Goal: Transaction & Acquisition: Purchase product/service

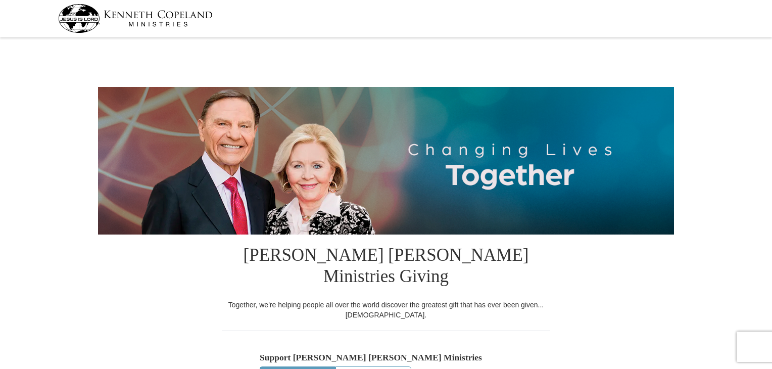
select select "DE"
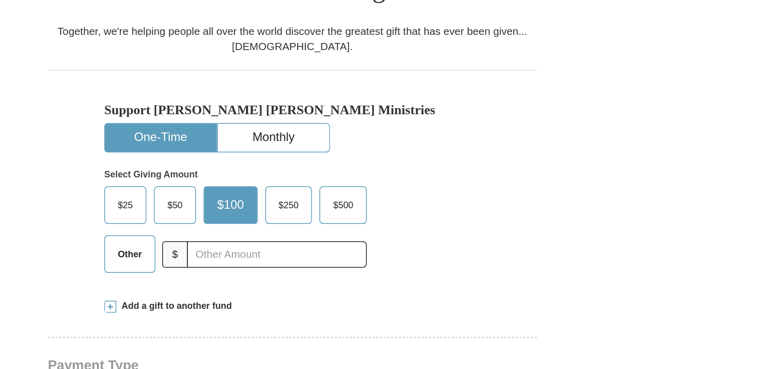
scroll to position [206, 0]
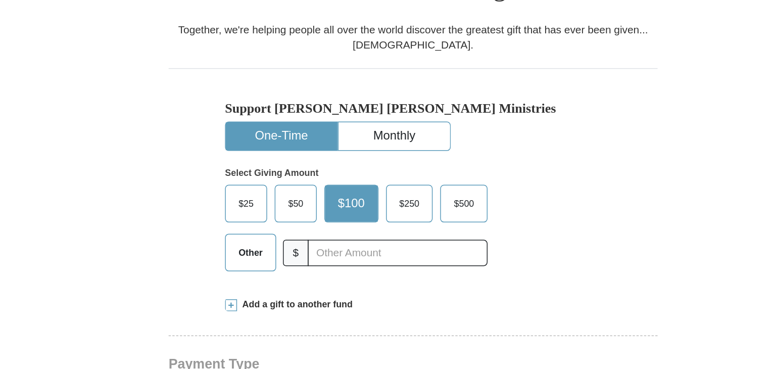
click at [264, 279] on span at bounding box center [264, 283] width 8 height 8
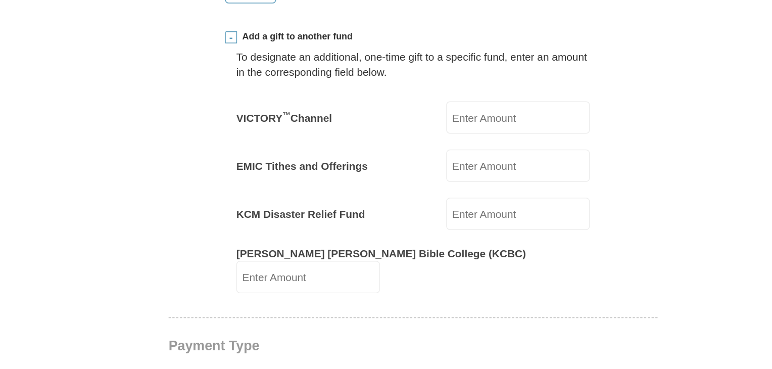
scroll to position [354, 0]
click at [420, 178] on input "VICTORY ™ Channel" at bounding box center [456, 189] width 96 height 22
type input "1.01"
click at [410, 211] on input "EMIC Tithes and Offerings" at bounding box center [456, 222] width 96 height 22
type input "0.50"
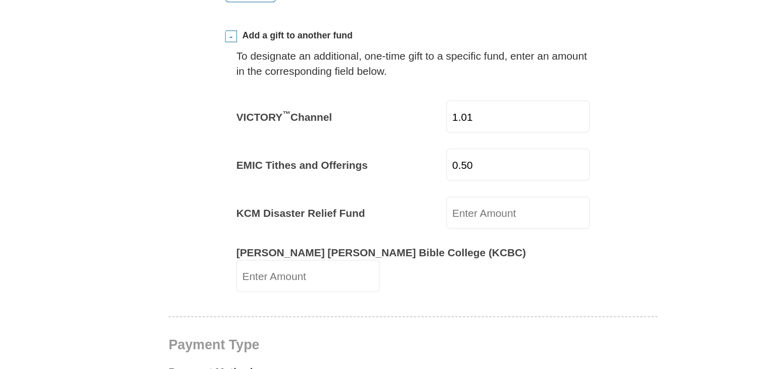
click at [408, 243] on input "KCM Disaster Relief Fund" at bounding box center [456, 254] width 96 height 22
type input "0.50"
click at [317, 285] on input "Kenneth Copeland Bible College (KCBC)" at bounding box center [315, 296] width 96 height 22
type input "0.50"
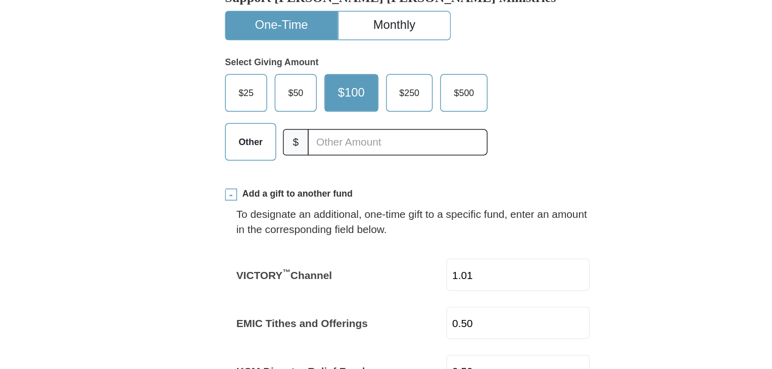
scroll to position [350, 0]
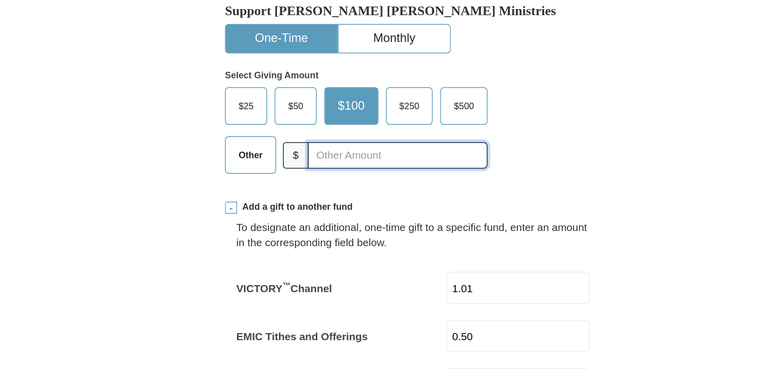
click at [320, 95] on input "text" at bounding box center [375, 104] width 121 height 18
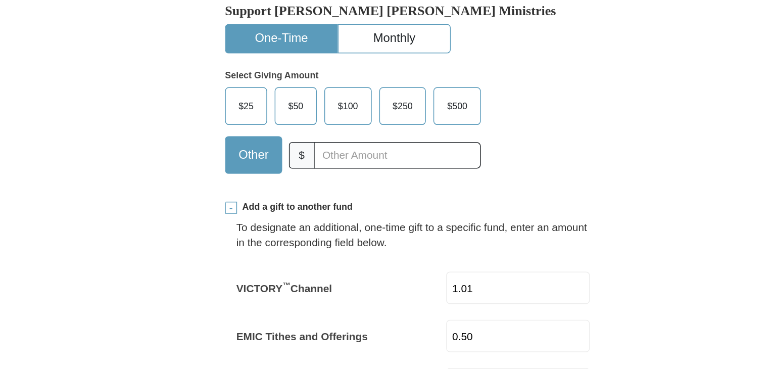
click at [520, 55] on div "Support Kenneth Copeland Ministries One-Time Monthly Select Giving Amount Amoun…" at bounding box center [386, 52] width 328 height 144
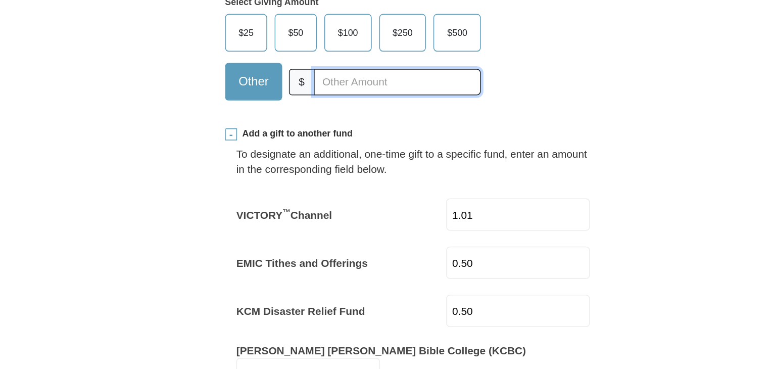
click at [336, 95] on input "text" at bounding box center [375, 104] width 112 height 18
click at [198, 148] on form "Kenneth Copeland Ministries Giving Together, we're helping people all over the …" at bounding box center [386, 369] width 576 height 1358
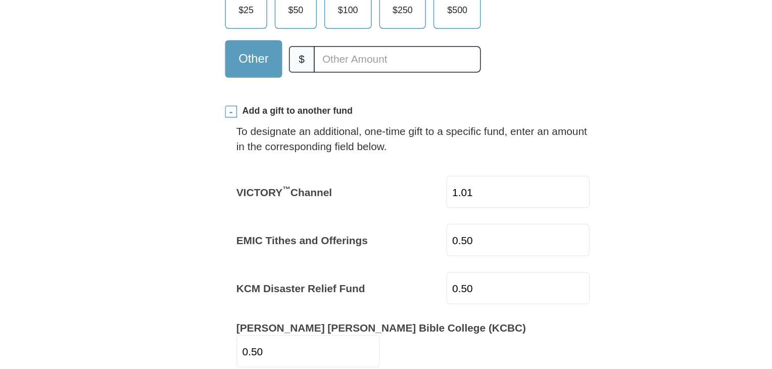
scroll to position [362, 0]
click at [414, 203] on input "0.50" at bounding box center [456, 214] width 96 height 22
type input "0"
click at [408, 203] on input "EMIC Tithes and Offerings" at bounding box center [456, 214] width 96 height 22
type input "1.00"
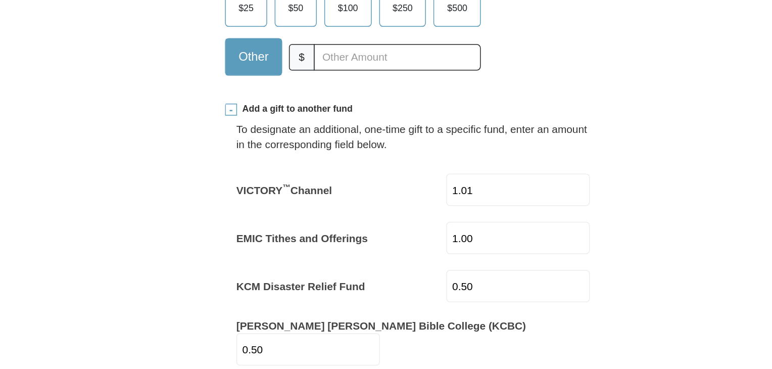
scroll to position [329, 0]
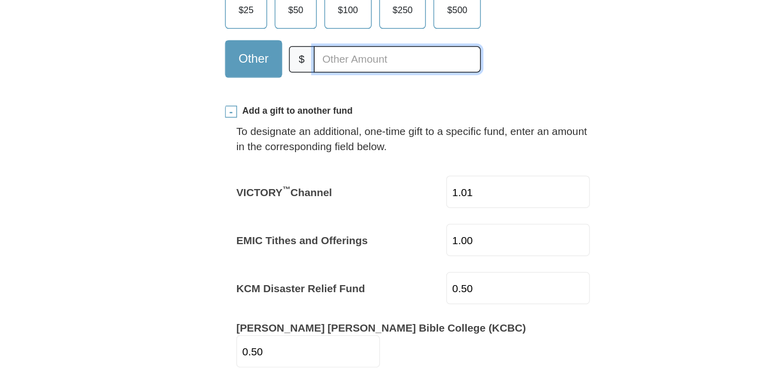
click at [326, 116] on input "text" at bounding box center [375, 125] width 112 height 18
type input "1.00"
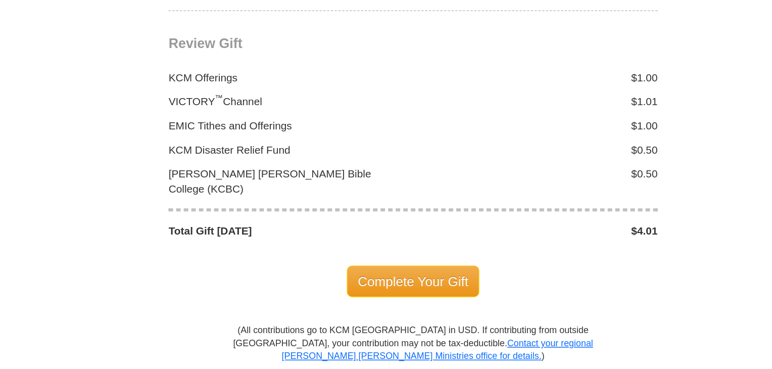
scroll to position [1089, 0]
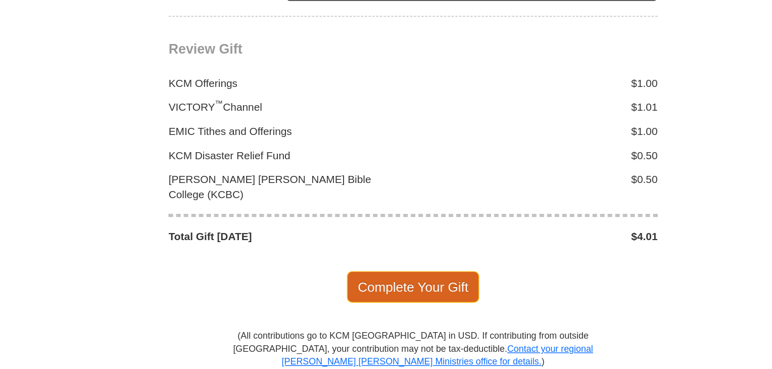
click at [377, 226] on span "Complete Your Gift" at bounding box center [385, 236] width 89 height 21
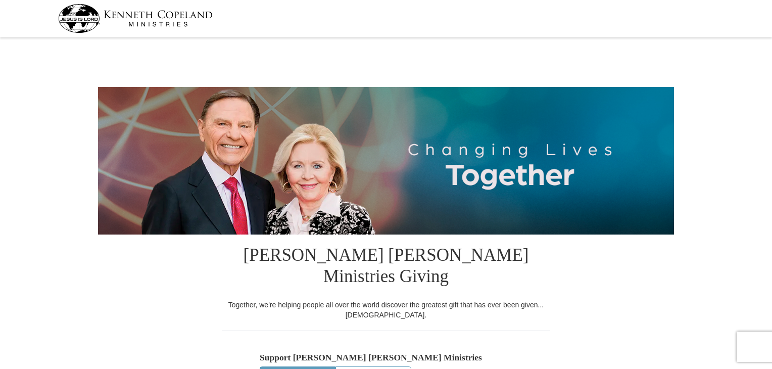
select select "DE"
